Goal: Information Seeking & Learning: Learn about a topic

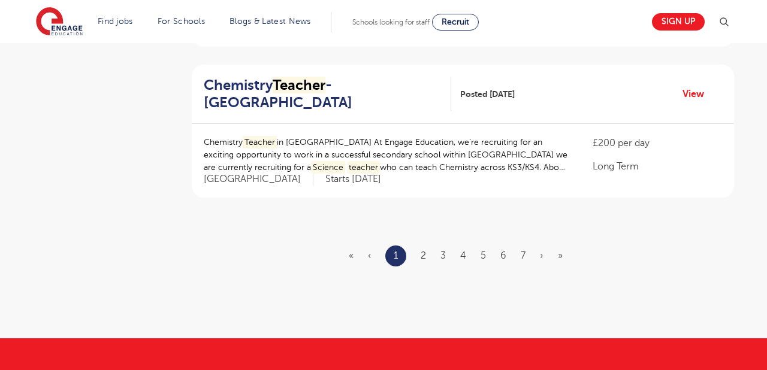
scroll to position [1462, 0]
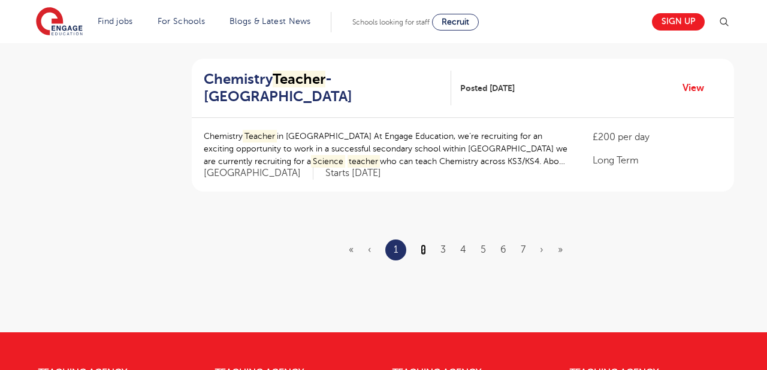
click at [426, 250] on link "2" at bounding box center [423, 249] width 5 height 11
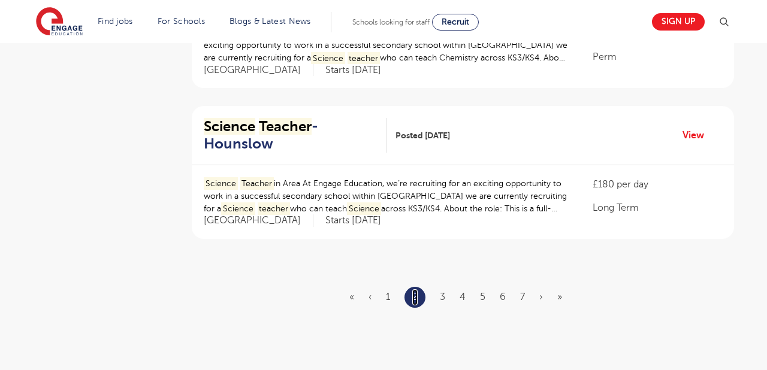
scroll to position [1417, 0]
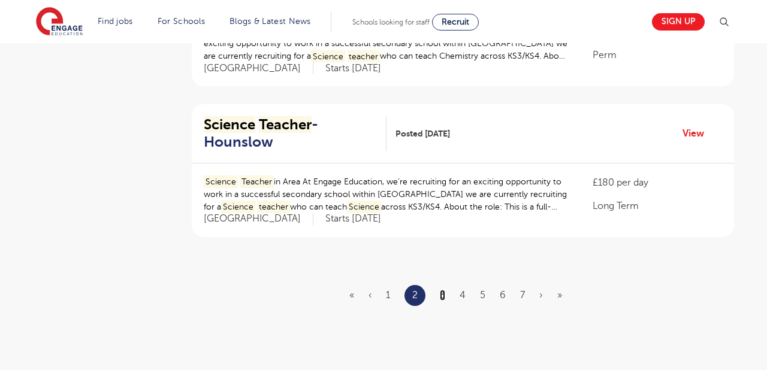
click at [443, 297] on link "3" at bounding box center [442, 295] width 5 height 11
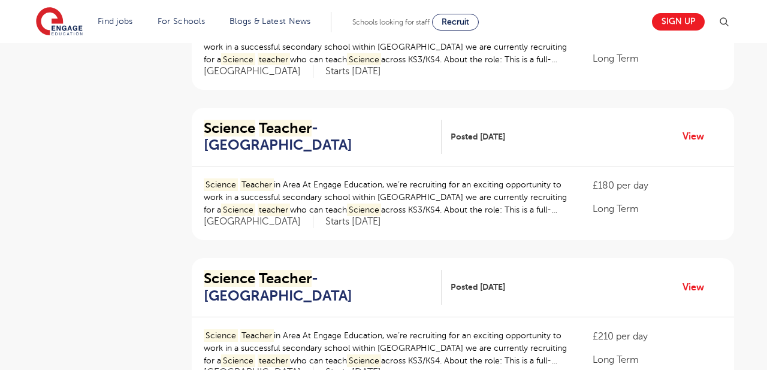
scroll to position [837, 0]
